Goal: Task Accomplishment & Management: Manage account settings

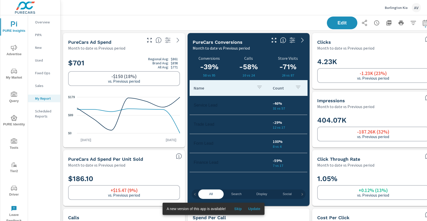
scroll to position [1531, 385]
click at [414, 6] on div "AV" at bounding box center [416, 7] width 9 height 9
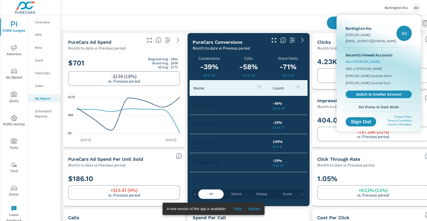
click at [368, 62] on li "Kia of [PERSON_NAME]" at bounding box center [379, 61] width 66 height 7
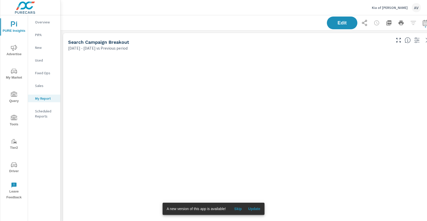
scroll to position [646, 376]
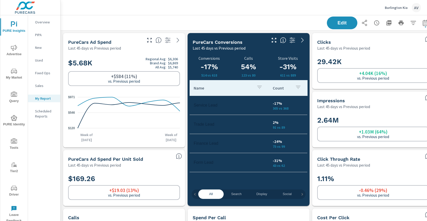
scroll to position [1531, 385]
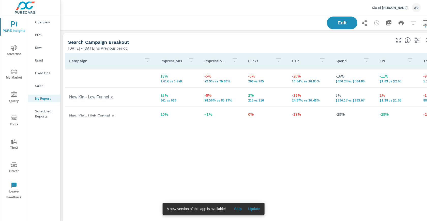
scroll to position [646, 376]
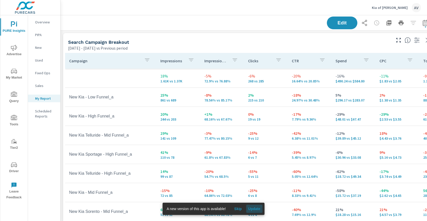
click at [254, 207] on span "Update" at bounding box center [254, 208] width 12 height 5
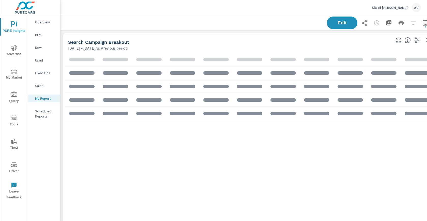
scroll to position [646, 376]
